Goal: Task Accomplishment & Management: Manage account settings

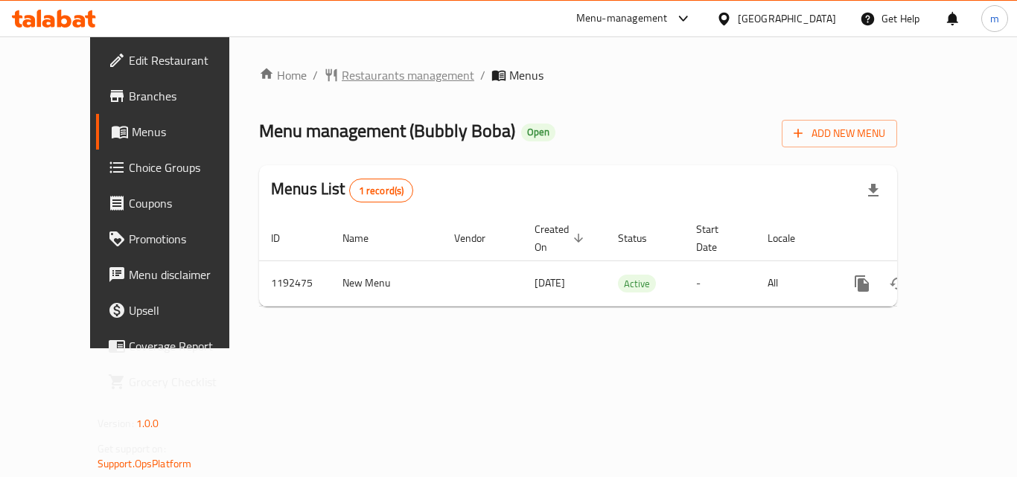
click at [342, 77] on span "Restaurants management" at bounding box center [408, 75] width 133 height 18
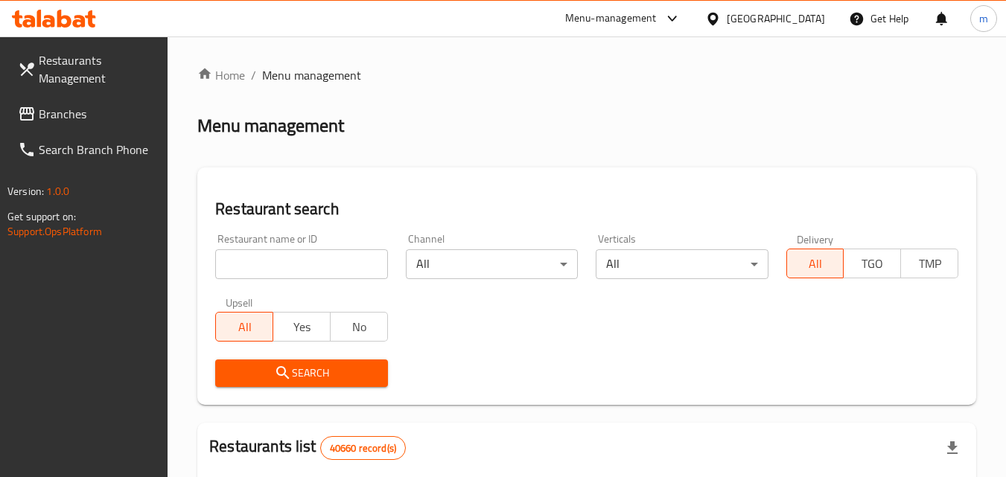
click at [45, 117] on span "Branches" at bounding box center [98, 114] width 118 height 18
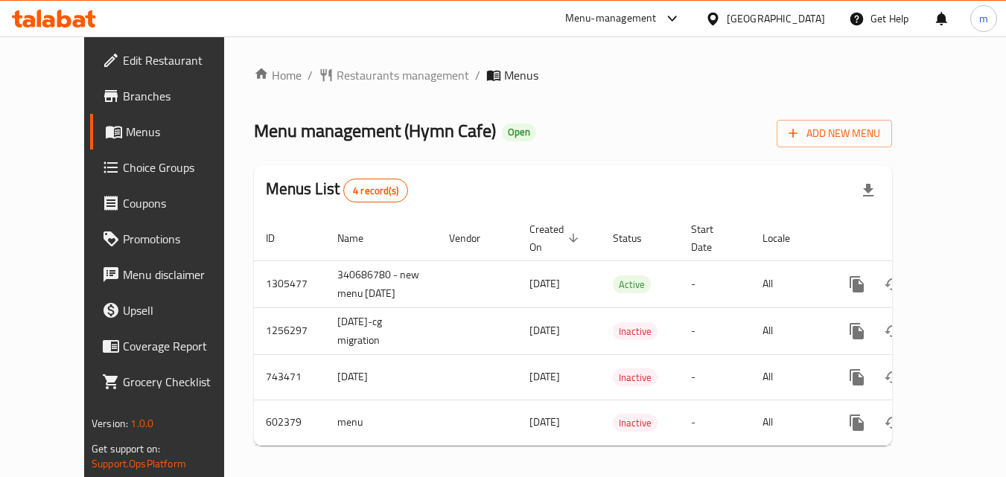
click at [778, 22] on div "[GEOGRAPHIC_DATA]" at bounding box center [776, 18] width 98 height 16
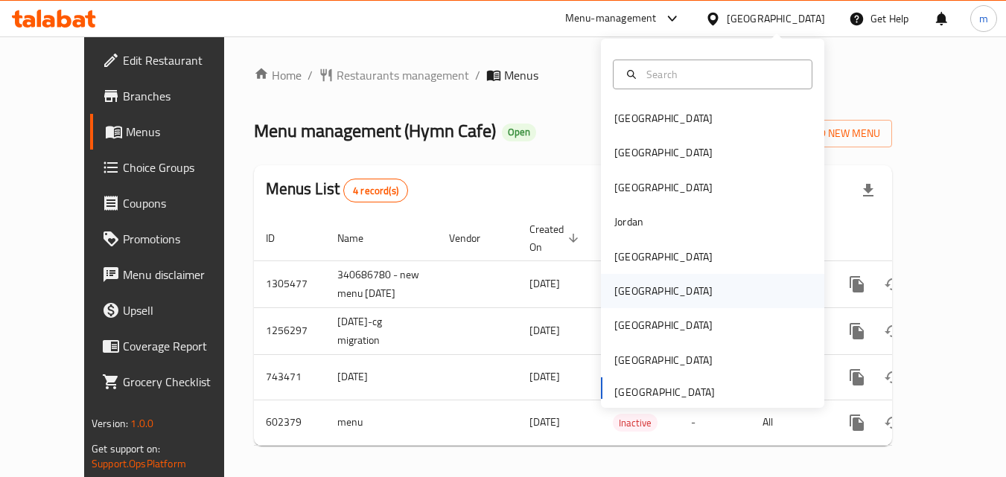
click at [628, 292] on div "Oman" at bounding box center [663, 291] width 98 height 16
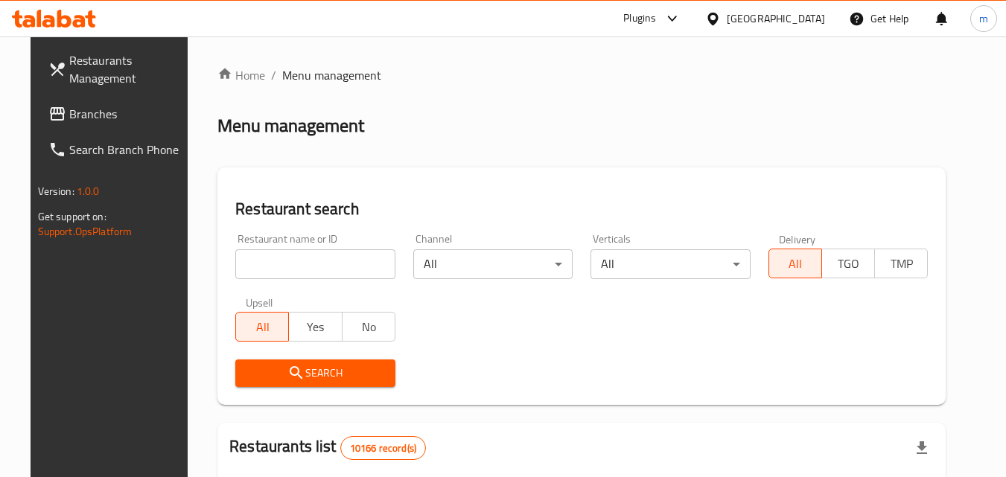
click at [95, 124] on link "Branches" at bounding box center [117, 114] width 162 height 36
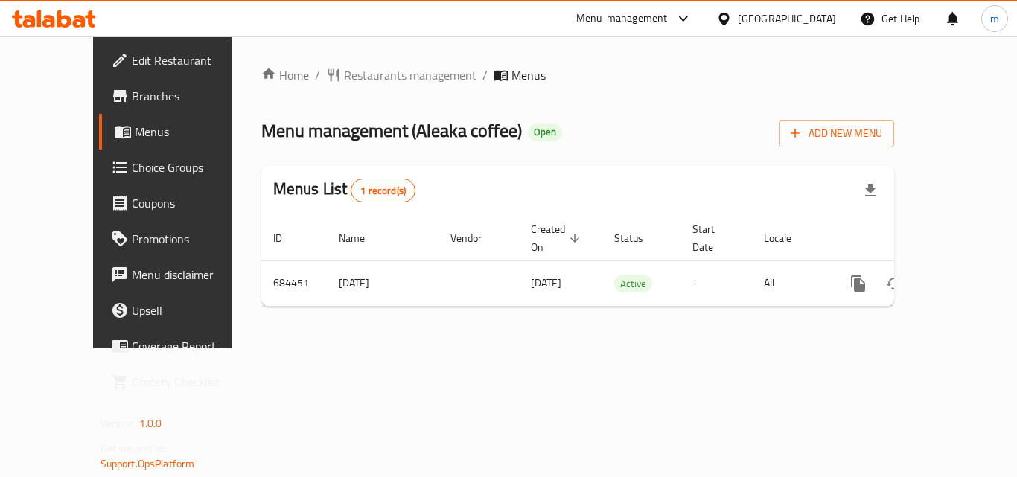
click at [738, 22] on div at bounding box center [727, 18] width 22 height 16
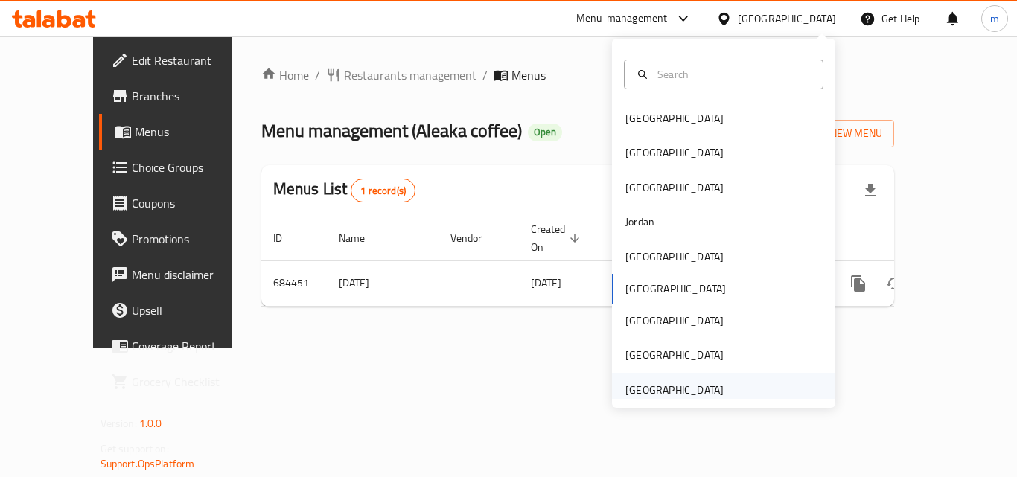
click at [657, 386] on div "[GEOGRAPHIC_DATA]" at bounding box center [674, 390] width 98 height 16
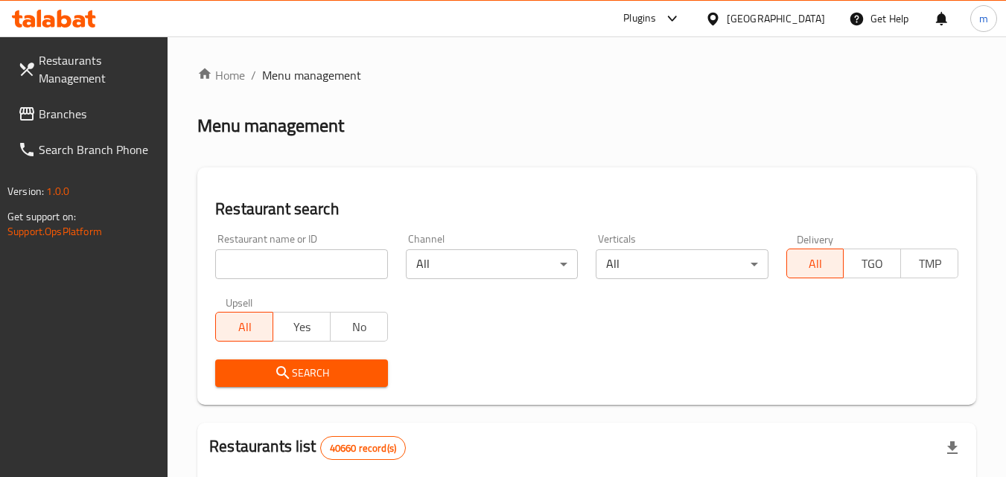
click at [113, 100] on link "Branches" at bounding box center [87, 114] width 162 height 36
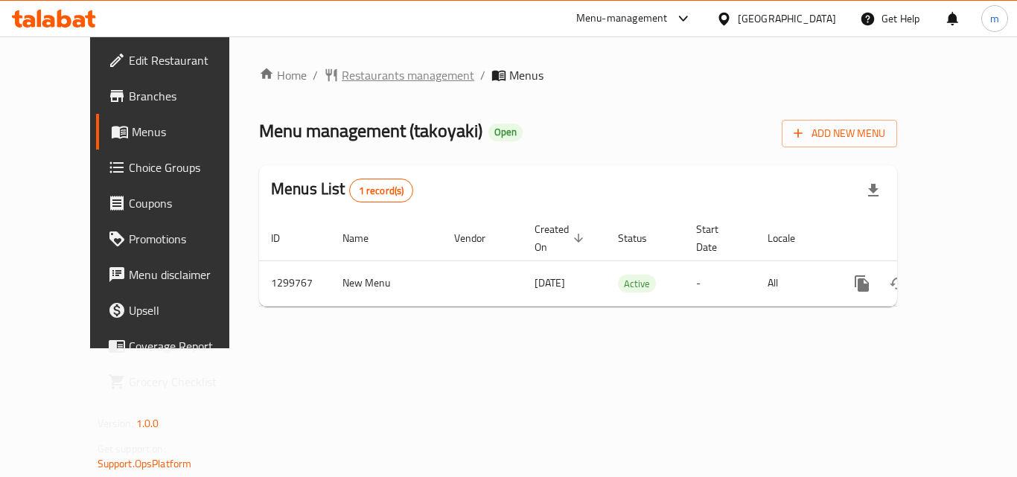
click at [342, 74] on span "Restaurants management" at bounding box center [408, 75] width 133 height 18
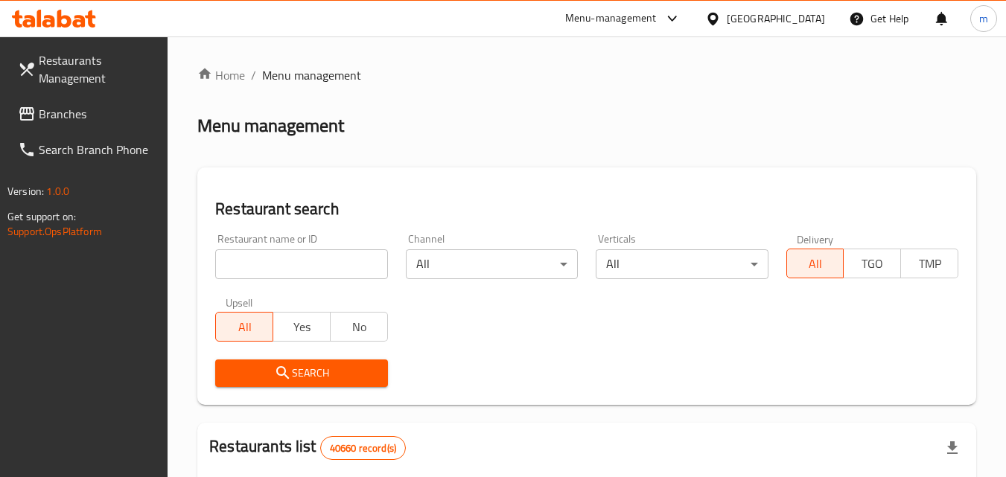
click at [58, 113] on span "Branches" at bounding box center [98, 114] width 118 height 18
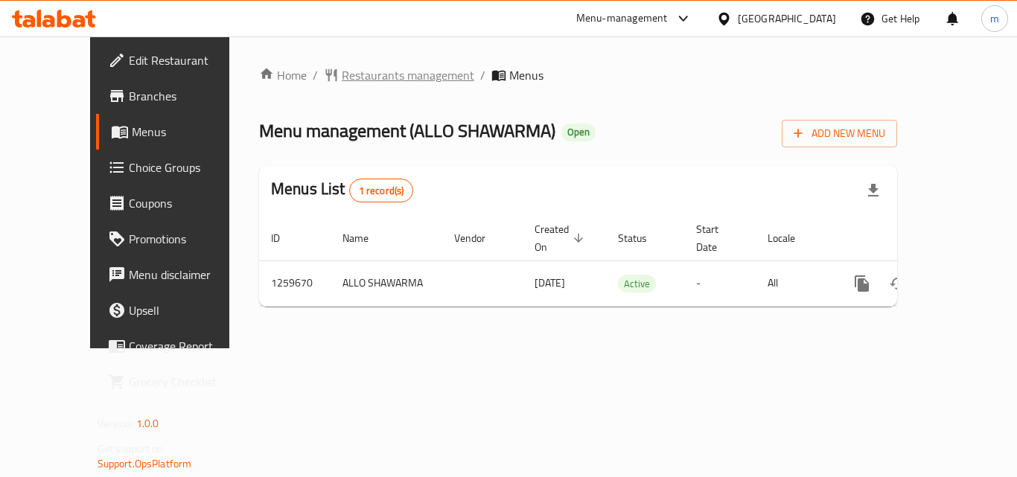
click at [363, 80] on span "Restaurants management" at bounding box center [408, 75] width 133 height 18
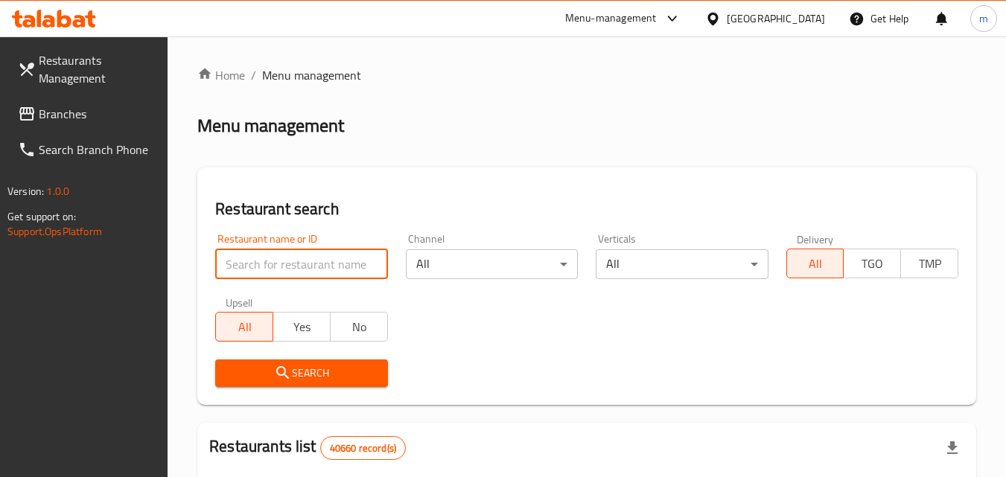
click at [312, 267] on input "search" at bounding box center [301, 264] width 172 height 30
paste input "684653"
type input "684653"
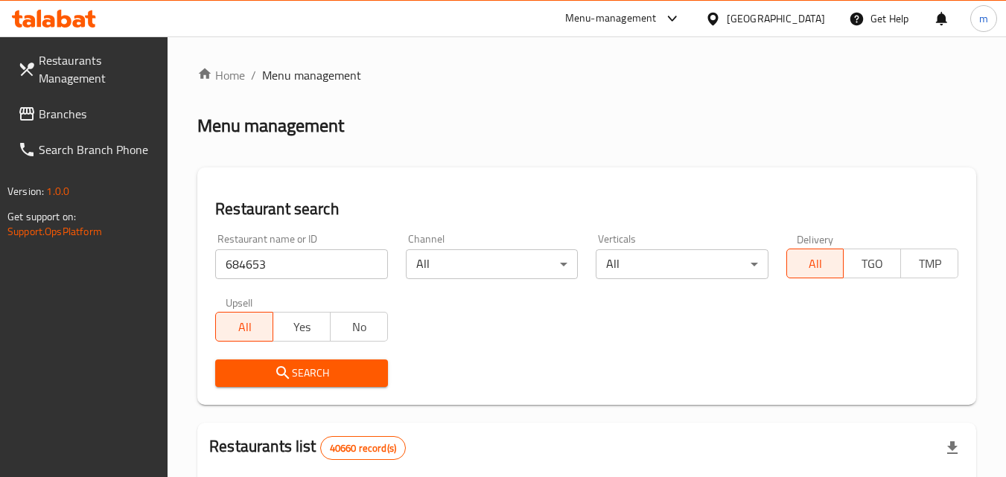
click at [355, 369] on span "Search" at bounding box center [301, 373] width 148 height 19
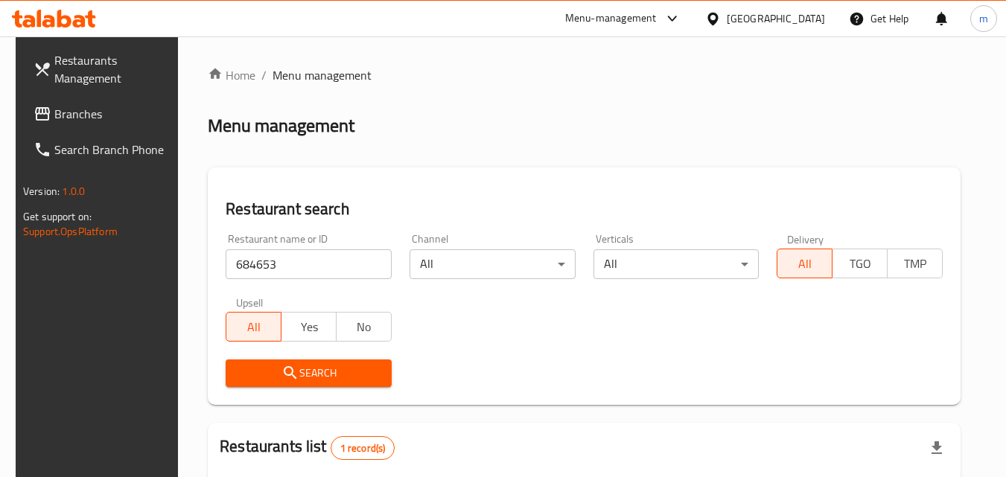
click at [85, 123] on span "Branches" at bounding box center [113, 114] width 118 height 18
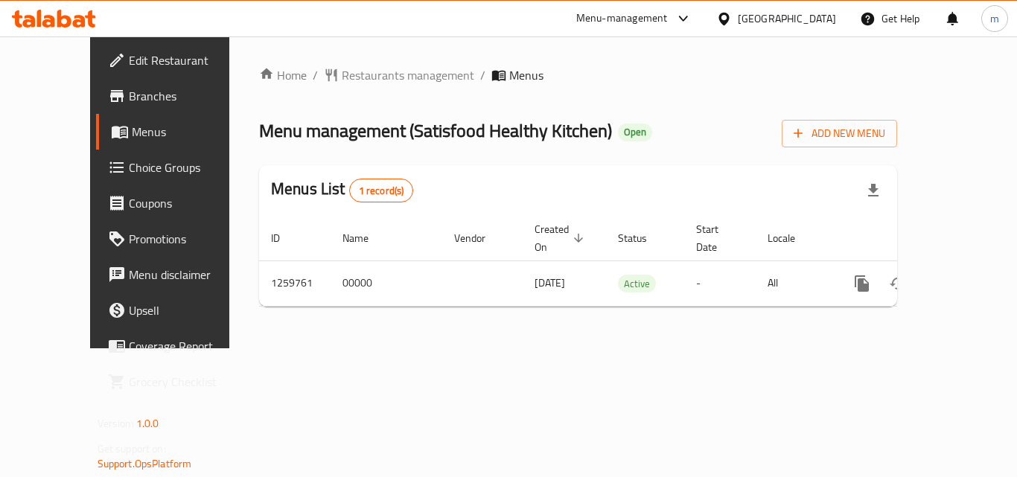
click at [129, 170] on span "Choice Groups" at bounding box center [188, 168] width 119 height 18
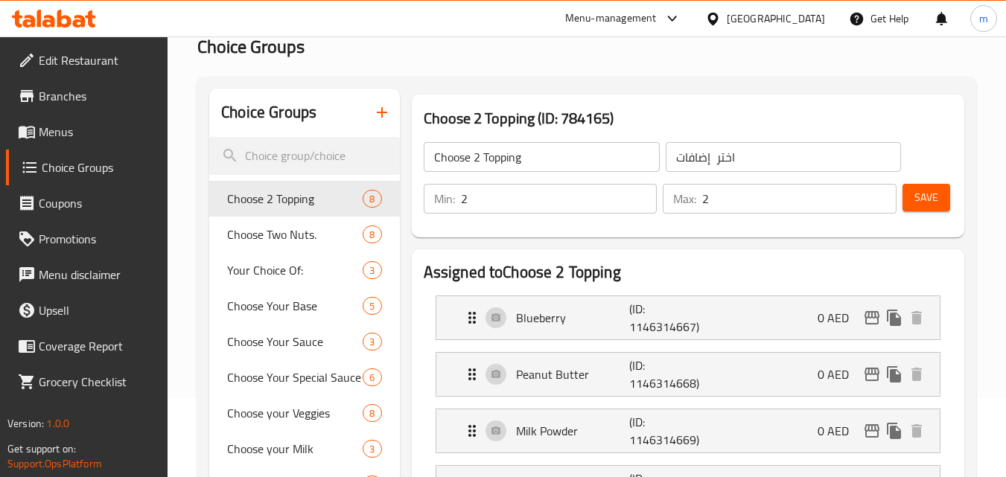
scroll to position [149, 0]
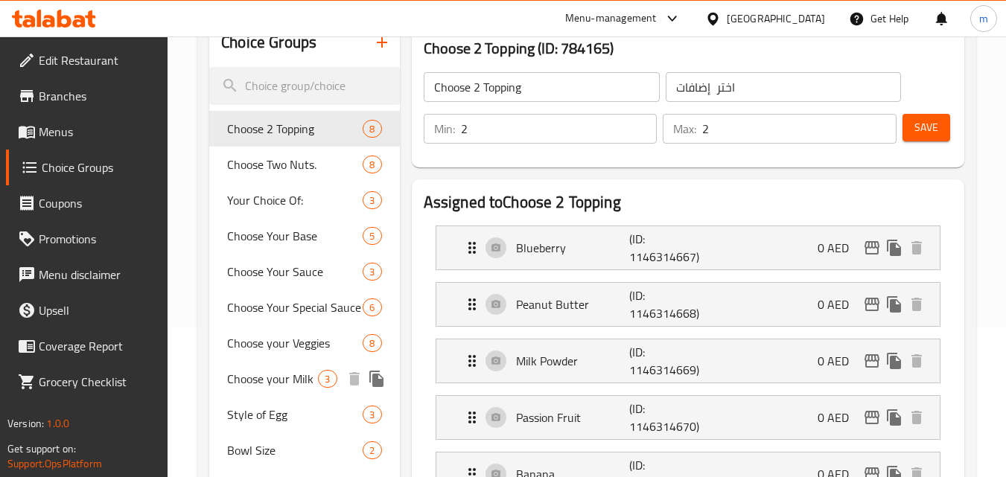
click at [251, 382] on span "Choose your Milk" at bounding box center [272, 379] width 91 height 18
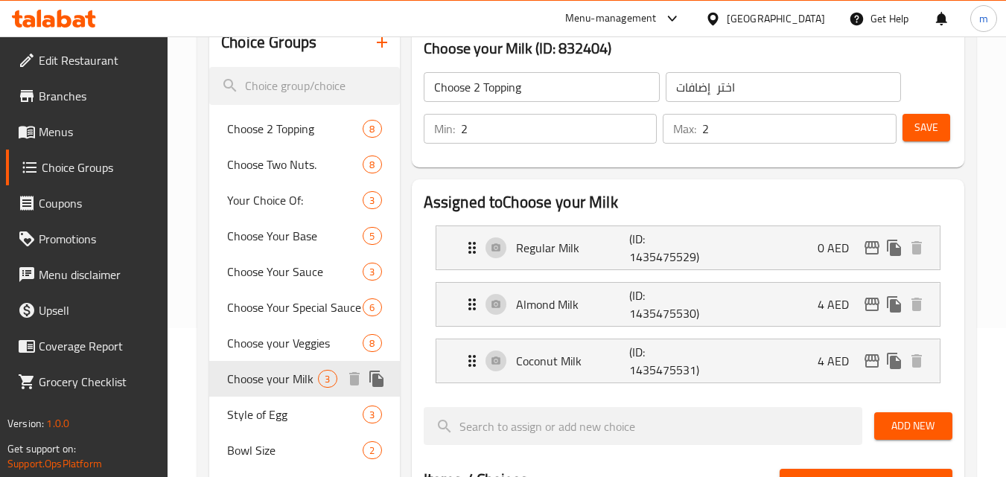
type input "Choose your Milk"
type input "اختر الحليب الخاص بك"
type input "1"
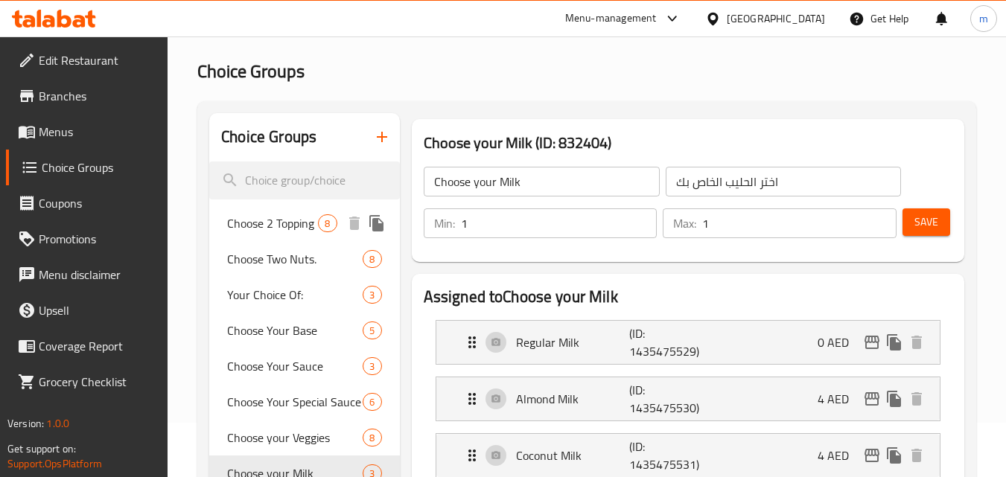
scroll to position [0, 0]
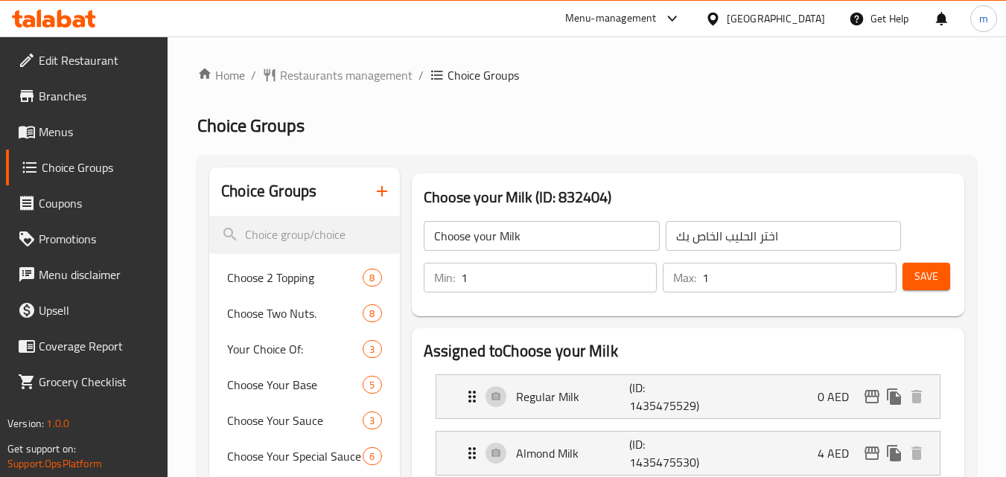
click at [359, 66] on span "Restaurants management" at bounding box center [346, 75] width 133 height 18
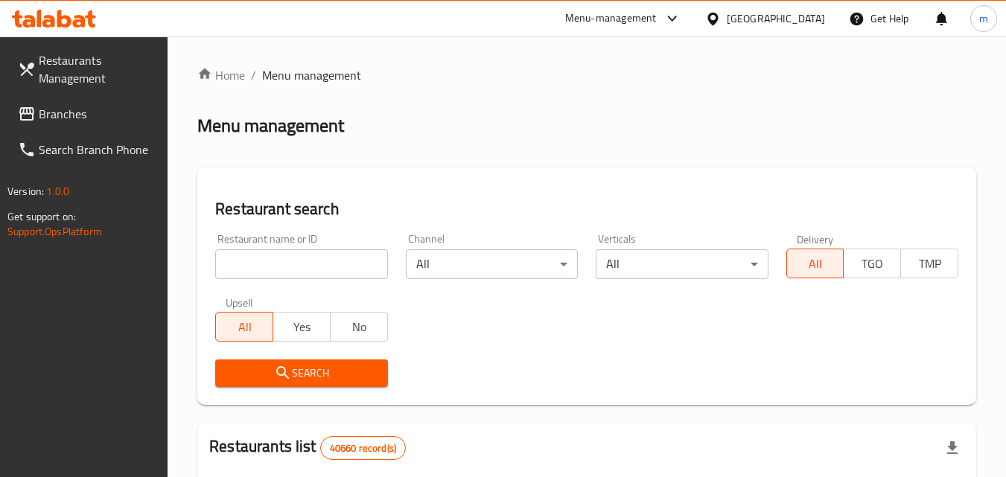
click at [86, 115] on span "Branches" at bounding box center [98, 114] width 118 height 18
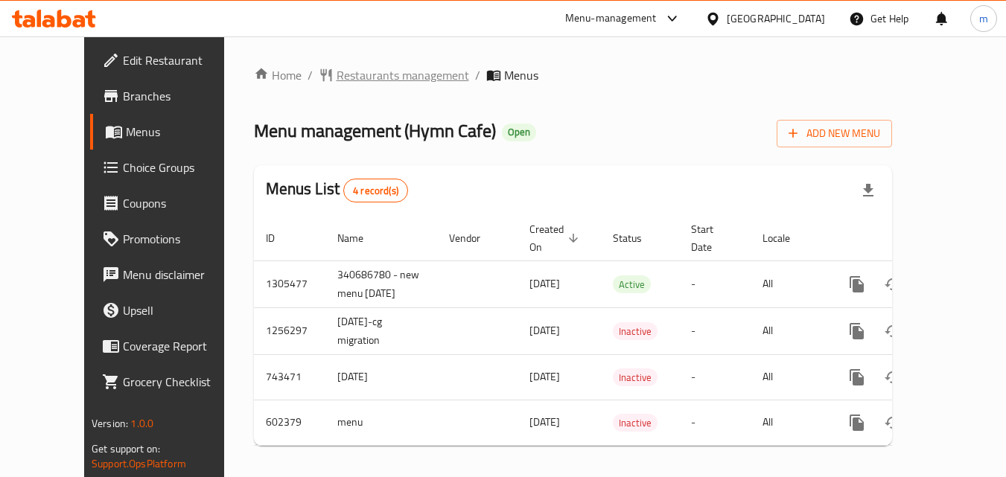
click at [370, 69] on span "Restaurants management" at bounding box center [403, 75] width 133 height 18
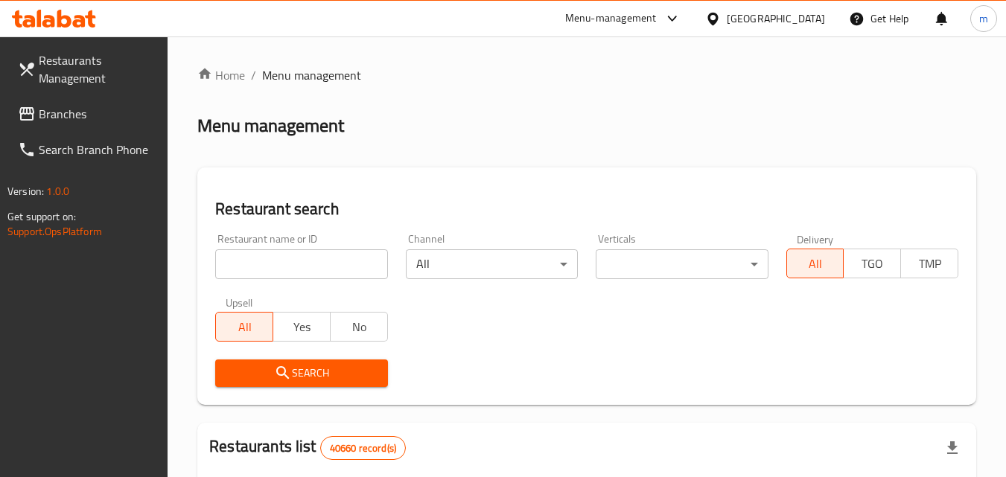
click at [289, 266] on input "search" at bounding box center [301, 264] width 172 height 30
paste input "637791"
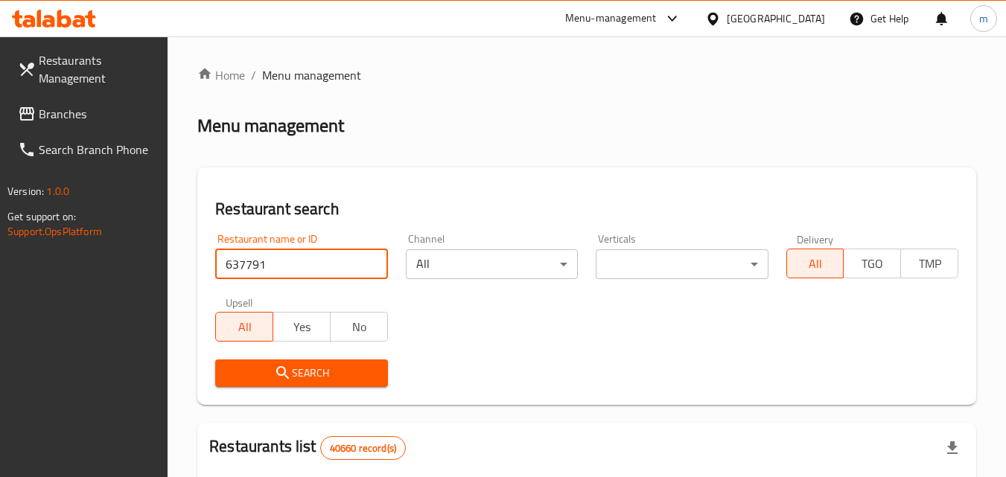
type input "637791"
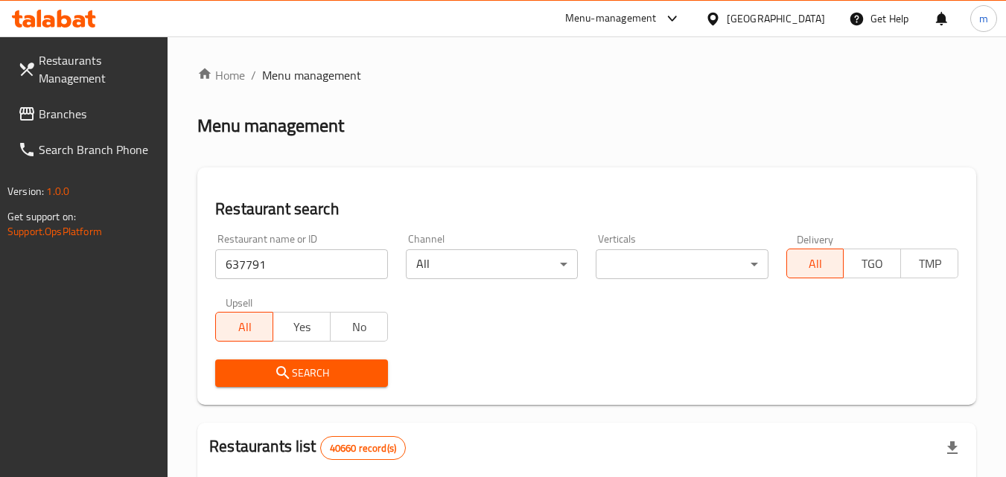
click at [278, 374] on icon "submit" at bounding box center [282, 372] width 13 height 13
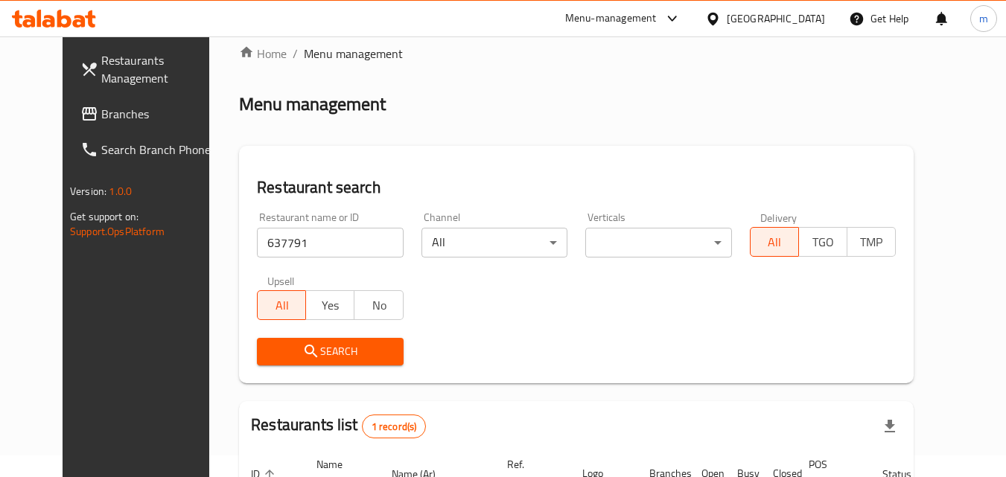
scroll to position [174, 0]
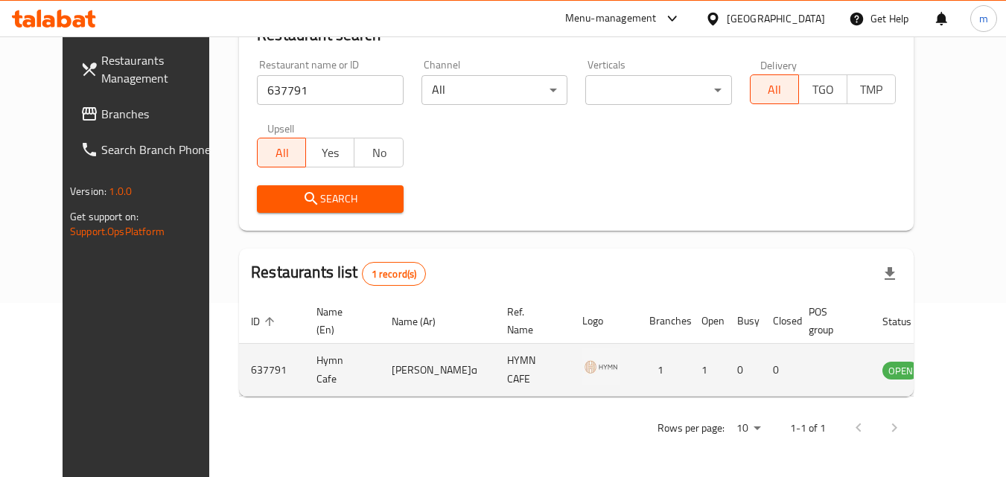
click at [582, 372] on img "enhanced table" at bounding box center [600, 366] width 37 height 37
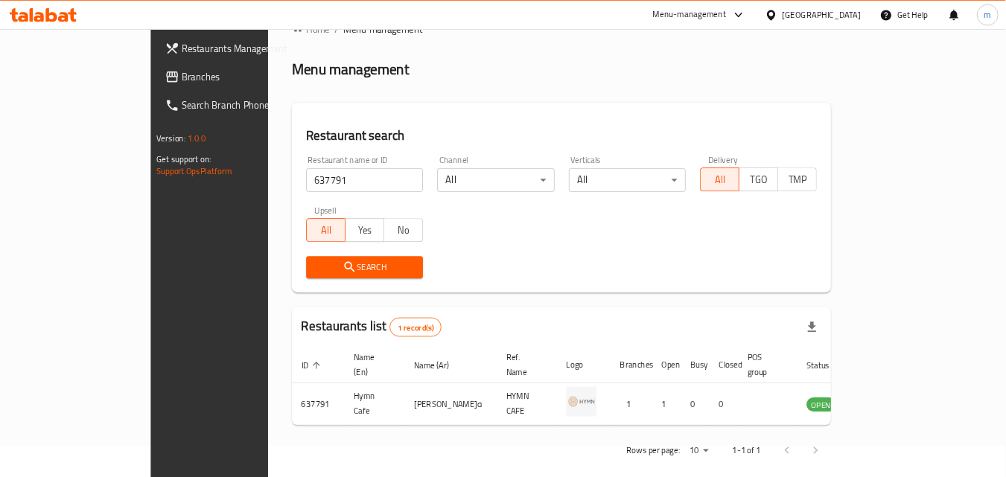
scroll to position [39, 0]
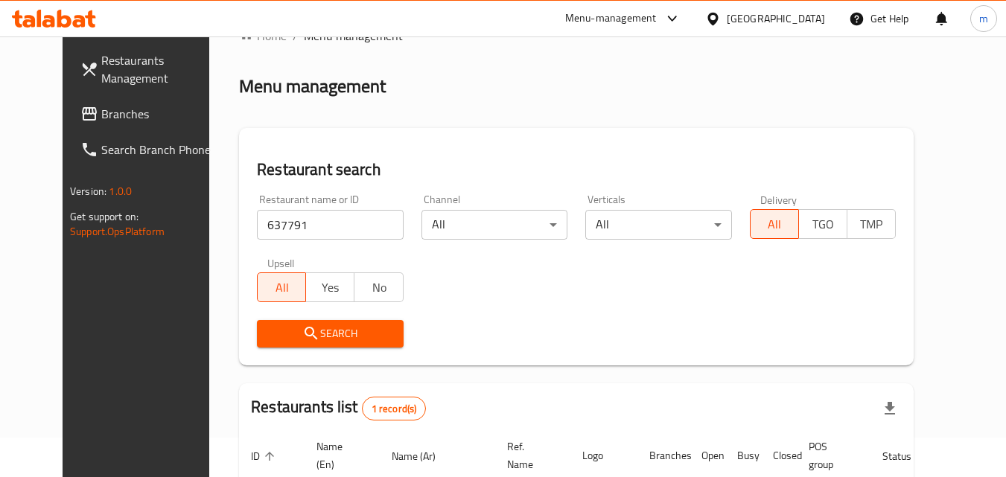
click at [790, 10] on div "[GEOGRAPHIC_DATA]" at bounding box center [776, 18] width 98 height 16
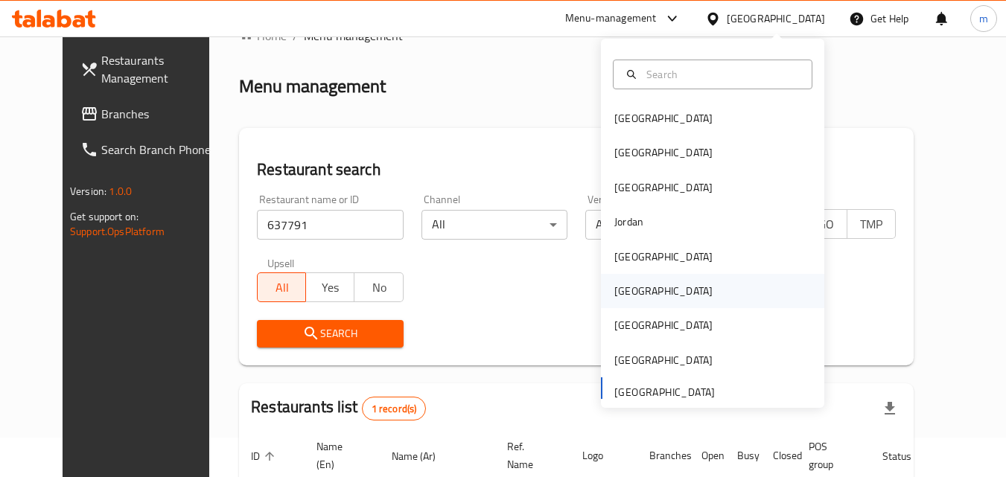
click at [614, 289] on div "Oman" at bounding box center [663, 291] width 98 height 16
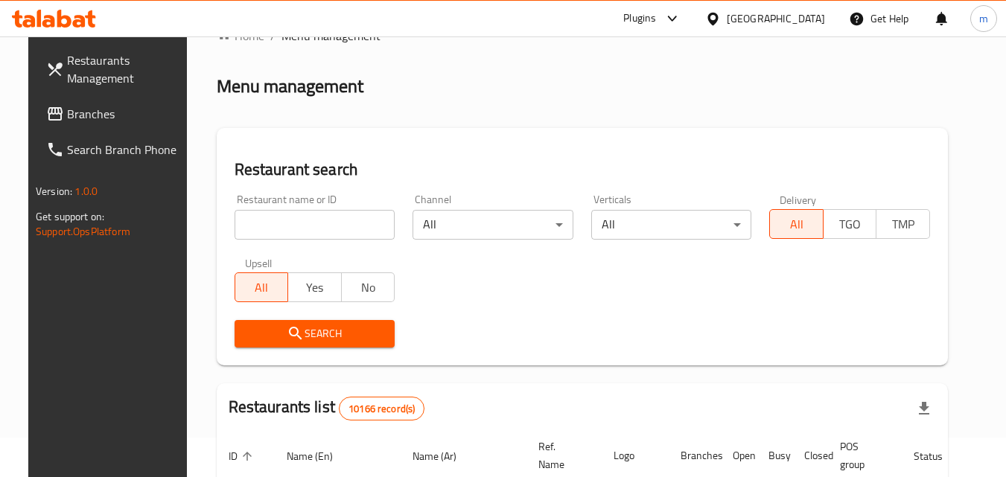
click at [108, 127] on link "Branches" at bounding box center [115, 114] width 162 height 36
